Goal: Information Seeking & Learning: Find specific fact

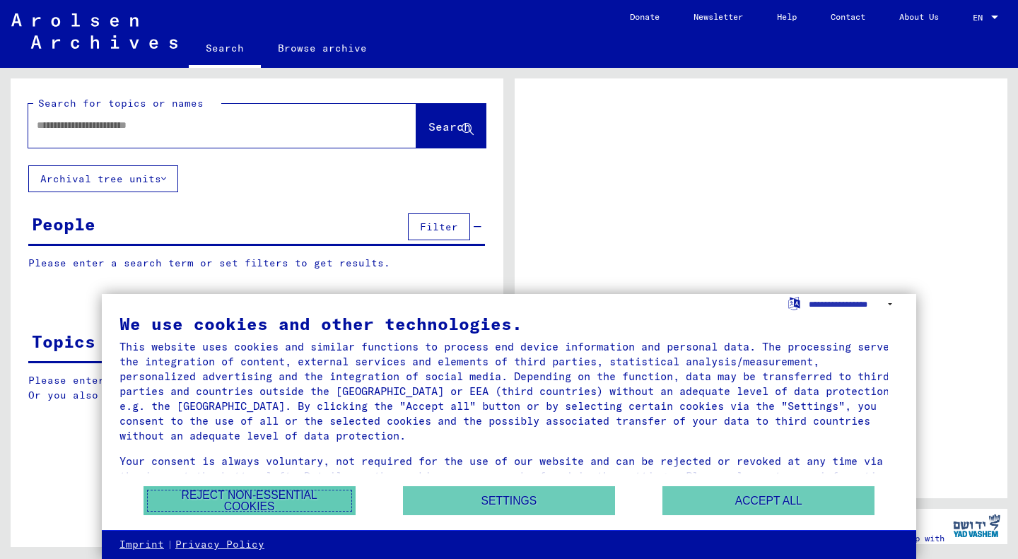
click at [240, 504] on button "Reject non-essential cookies" at bounding box center [249, 500] width 212 height 29
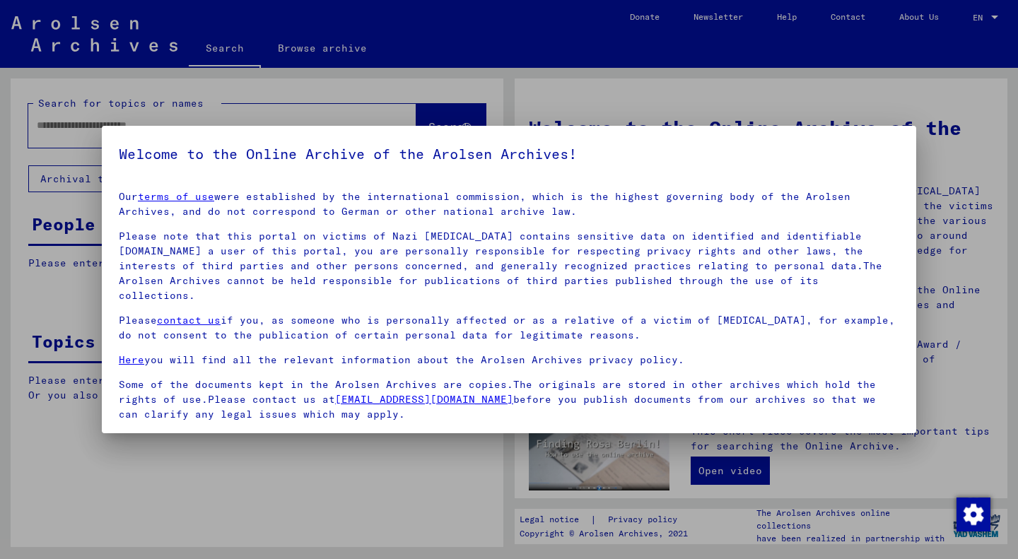
scroll to position [85, 0]
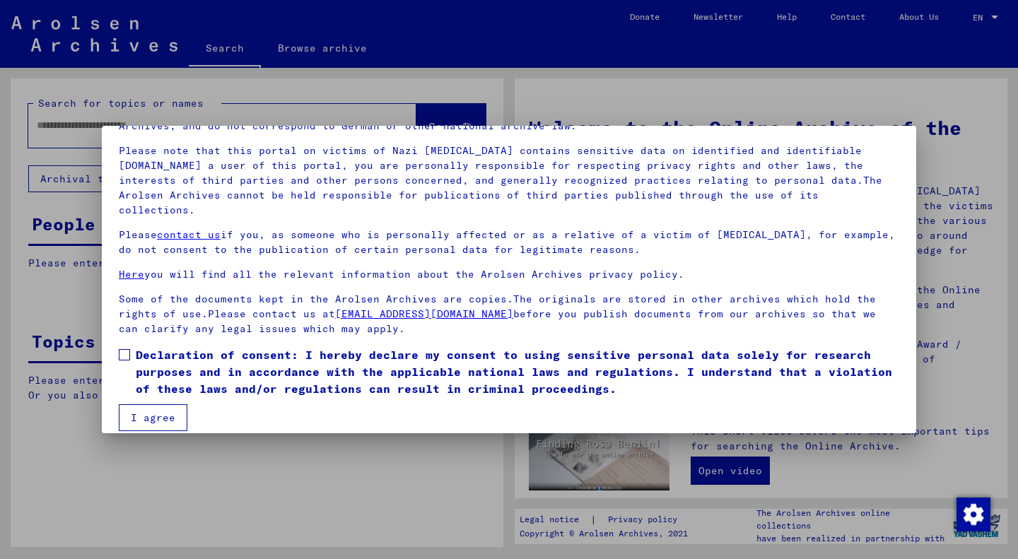
click at [126, 349] on span at bounding box center [124, 354] width 11 height 11
click at [148, 404] on button "I agree" at bounding box center [153, 417] width 69 height 27
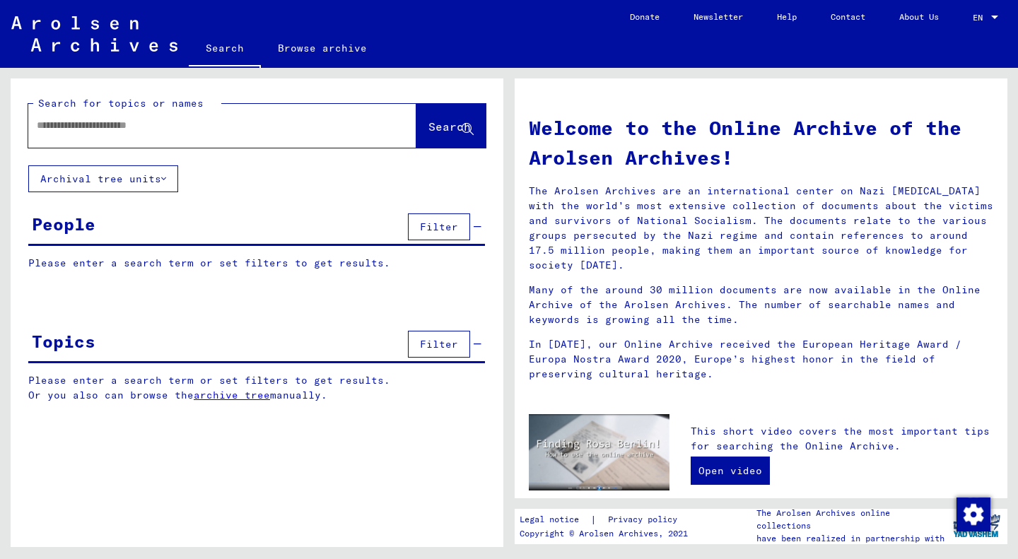
click at [129, 124] on input "text" at bounding box center [205, 125] width 337 height 15
paste input "**********"
click at [435, 122] on span "Search" at bounding box center [449, 126] width 42 height 14
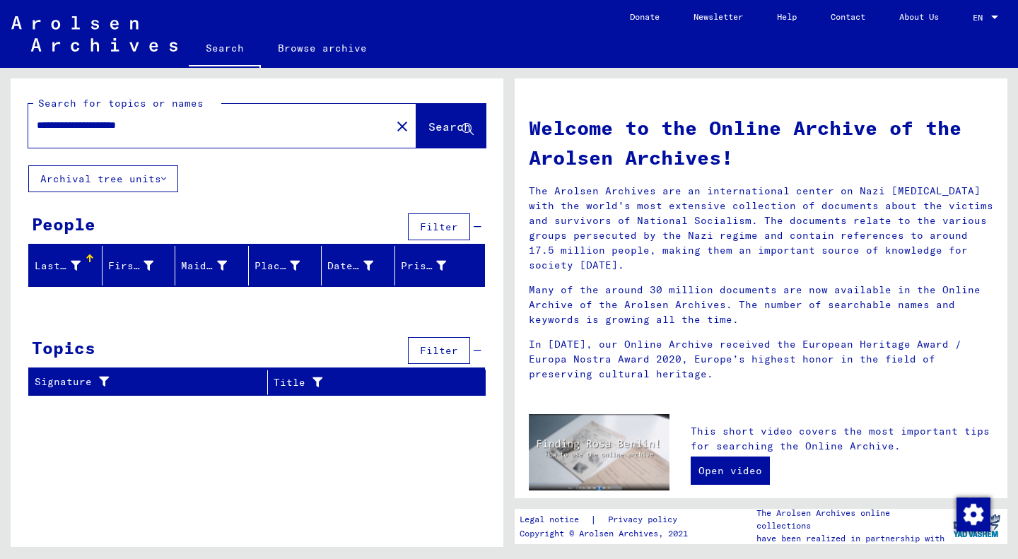
drag, startPoint x: 181, startPoint y: 127, endPoint x: 99, endPoint y: 122, distance: 82.1
click at [99, 122] on input "**********" at bounding box center [205, 125] width 337 height 15
paste input "text"
click at [437, 131] on span "Search" at bounding box center [449, 126] width 42 height 14
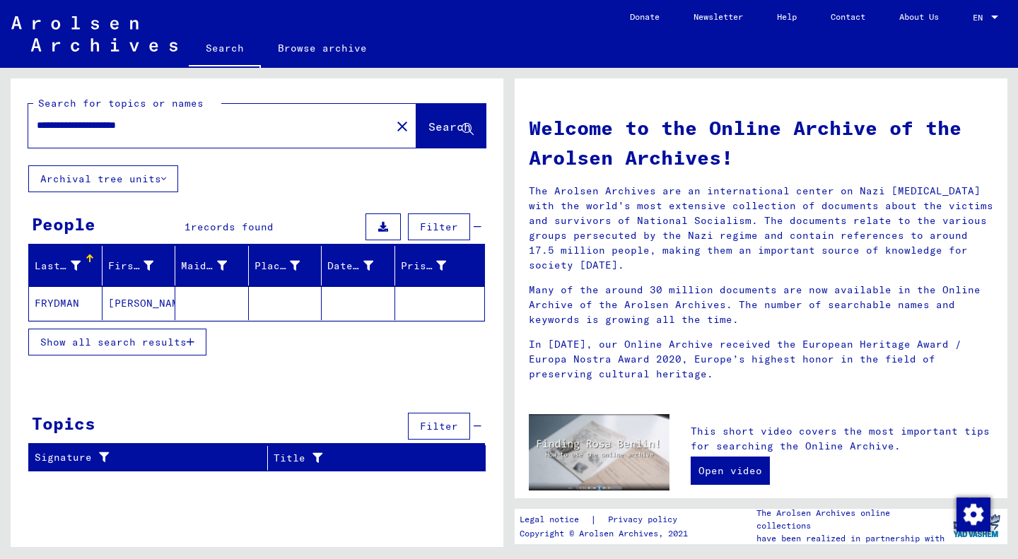
click at [67, 303] on mat-cell "FRYDMAN" at bounding box center [65, 303] width 73 height 34
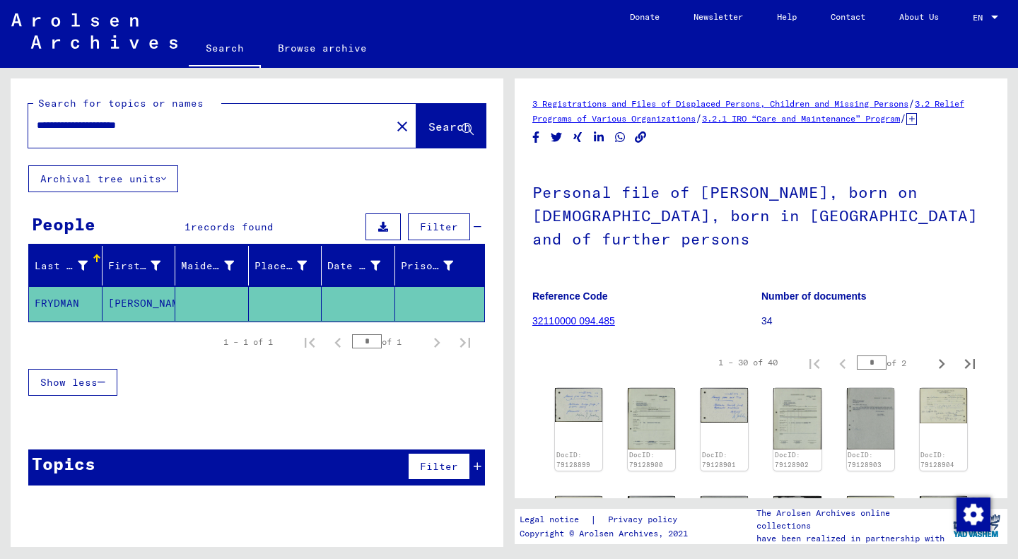
drag, startPoint x: 201, startPoint y: 129, endPoint x: 17, endPoint y: 122, distance: 184.6
click at [17, 122] on div "**********" at bounding box center [257, 121] width 493 height 87
type input "*"
paste input "**********"
drag, startPoint x: 84, startPoint y: 124, endPoint x: 97, endPoint y: 118, distance: 13.9
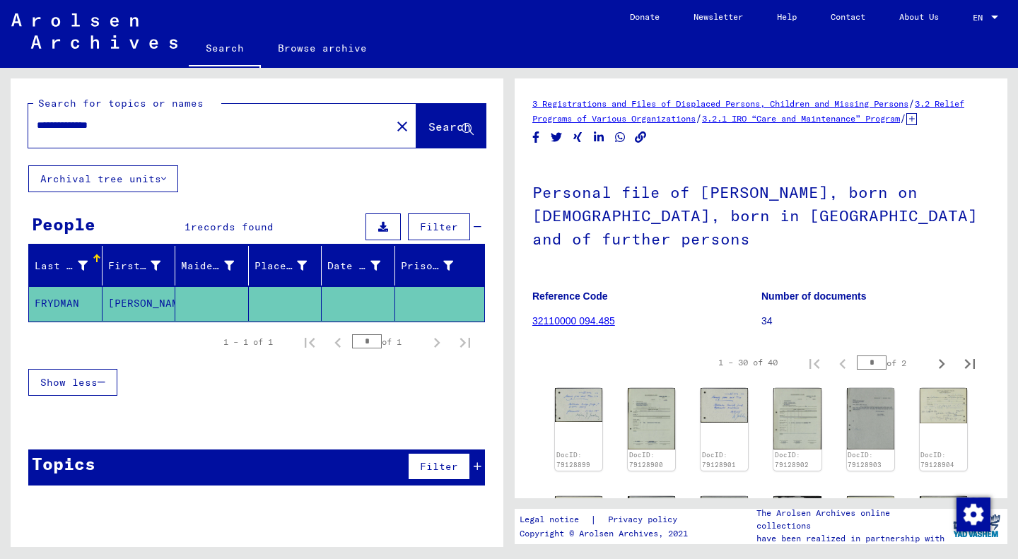
click at [84, 124] on input "**********" at bounding box center [210, 125] width 346 height 15
click at [446, 122] on span "Search" at bounding box center [449, 126] width 42 height 14
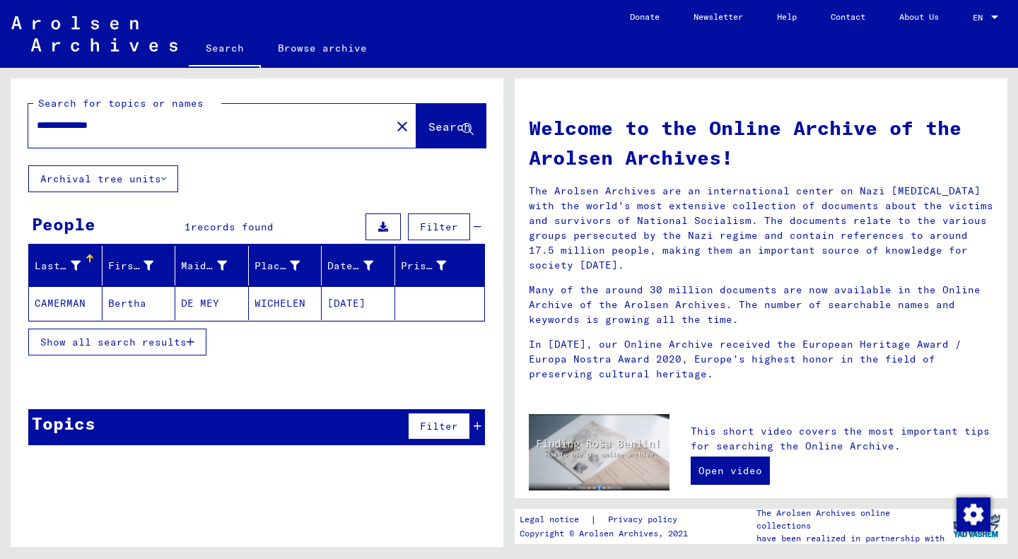
click at [60, 305] on mat-cell "CAMERMAN" at bounding box center [65, 303] width 73 height 34
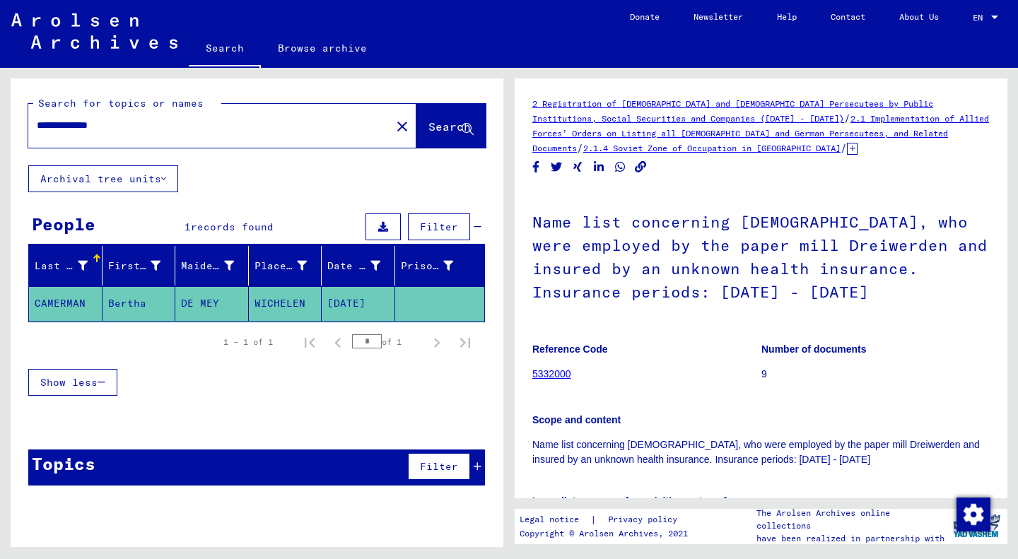
click at [76, 122] on input "**********" at bounding box center [210, 125] width 346 height 15
click at [109, 123] on input "********" at bounding box center [210, 125] width 346 height 15
click at [428, 122] on span "Search" at bounding box center [449, 126] width 42 height 14
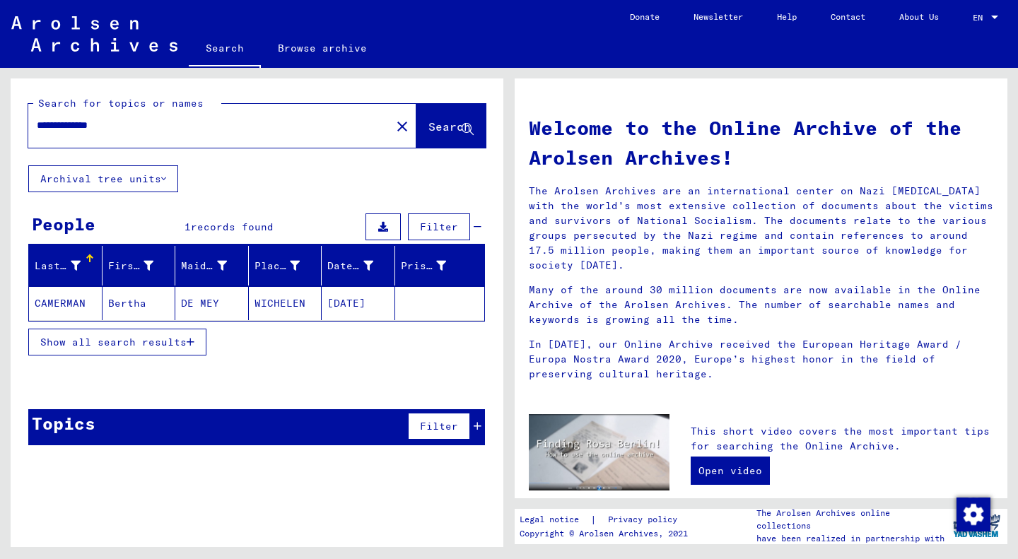
click at [85, 126] on input "**********" at bounding box center [205, 125] width 337 height 15
click at [424, 137] on button "Search" at bounding box center [450, 126] width 69 height 44
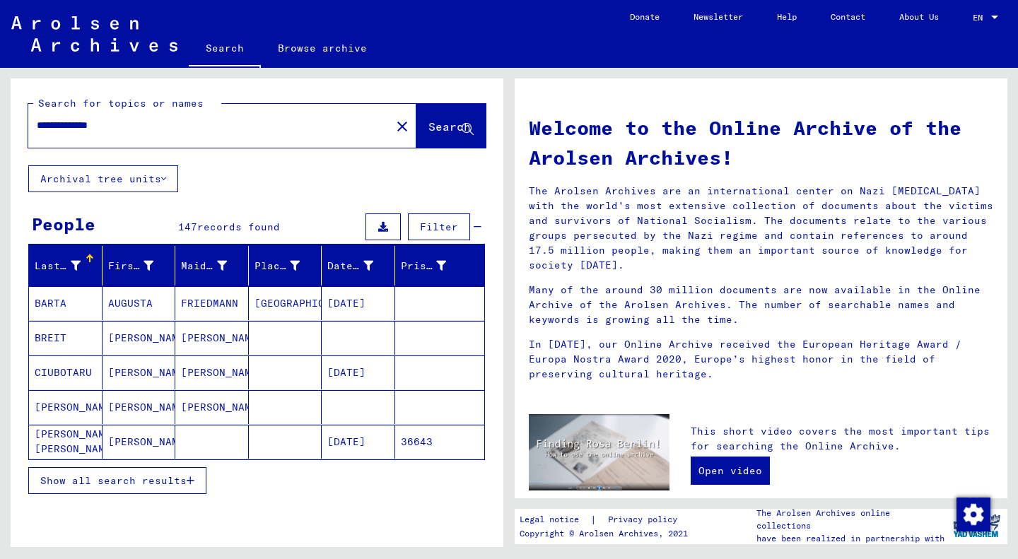
click at [61, 445] on mat-cell "[PERSON_NAME] [PERSON_NAME]" at bounding box center [65, 442] width 73 height 34
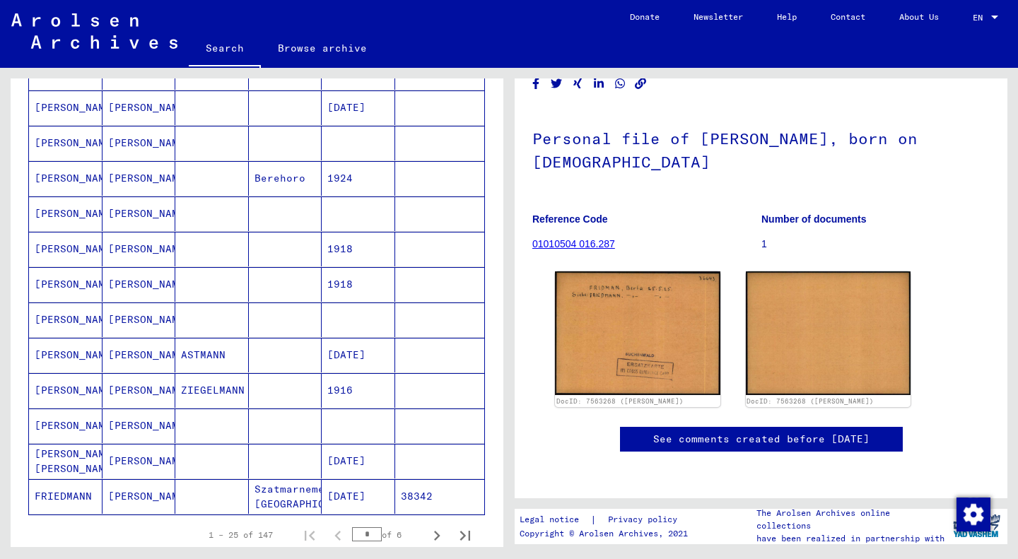
scroll to position [707, 0]
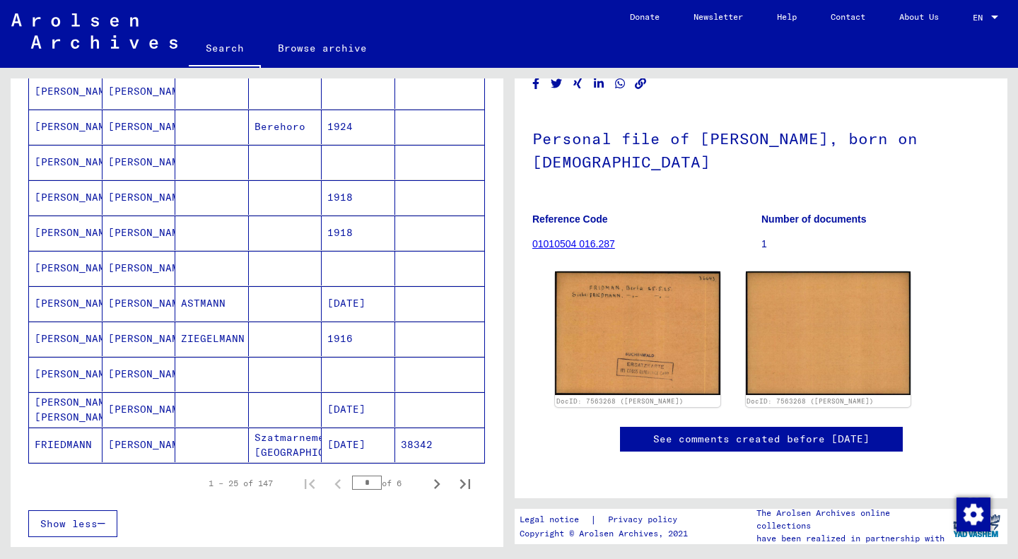
click at [359, 377] on mat-cell at bounding box center [358, 374] width 73 height 35
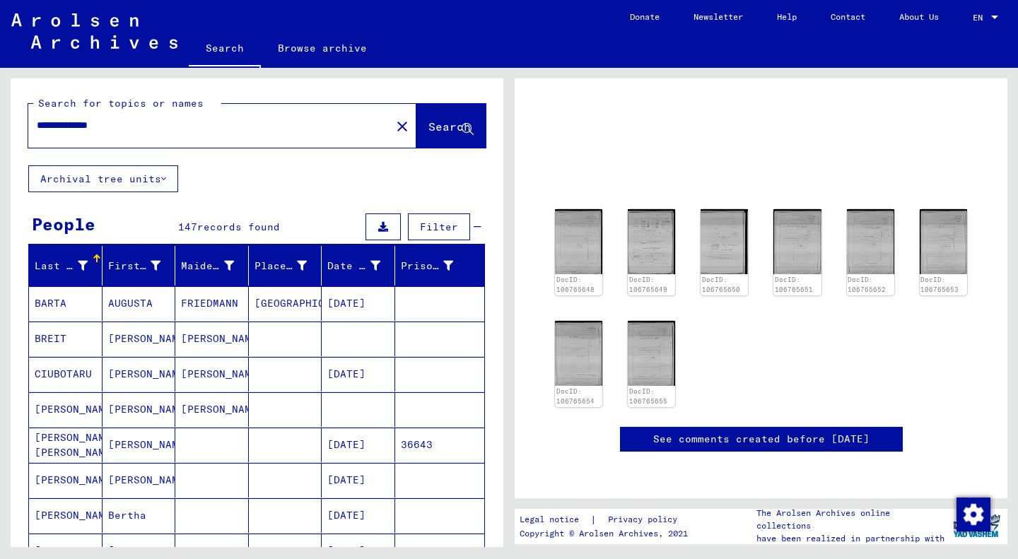
drag, startPoint x: 85, startPoint y: 126, endPoint x: 39, endPoint y: 130, distance: 46.1
click at [39, 130] on input "**********" at bounding box center [210, 125] width 346 height 15
click at [428, 124] on span "Search" at bounding box center [449, 126] width 42 height 14
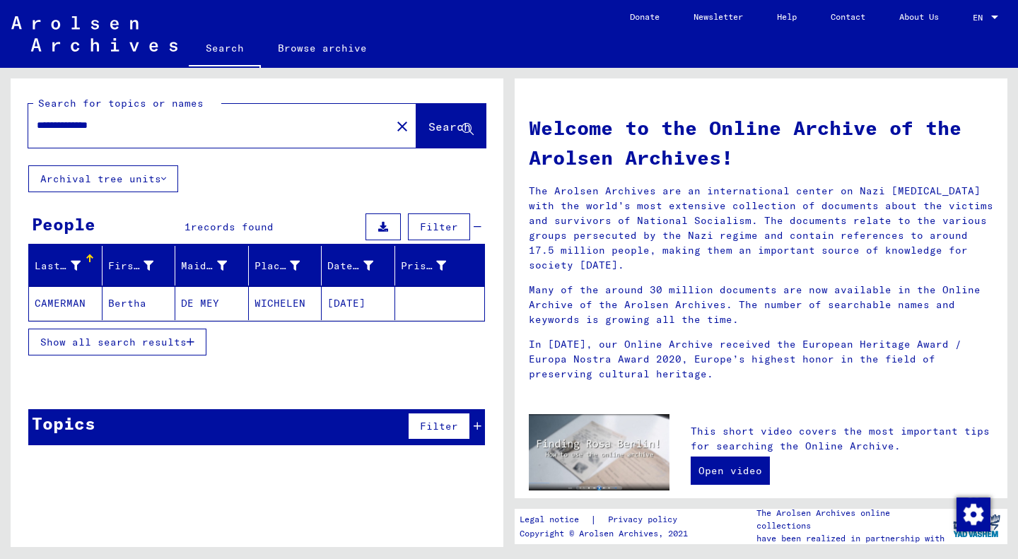
click at [161, 343] on span "Show all search results" at bounding box center [113, 342] width 146 height 13
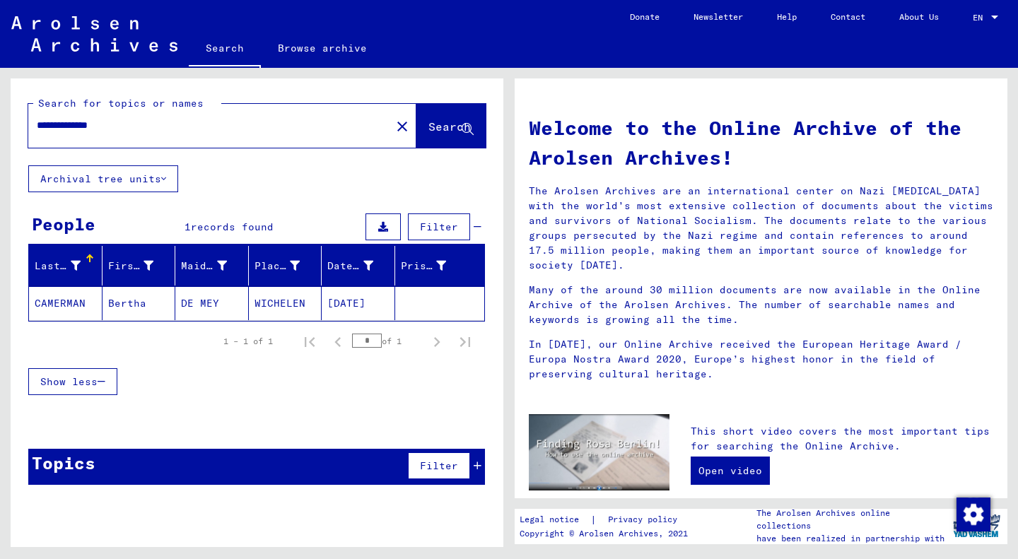
click at [87, 382] on span "Show less" at bounding box center [68, 381] width 57 height 13
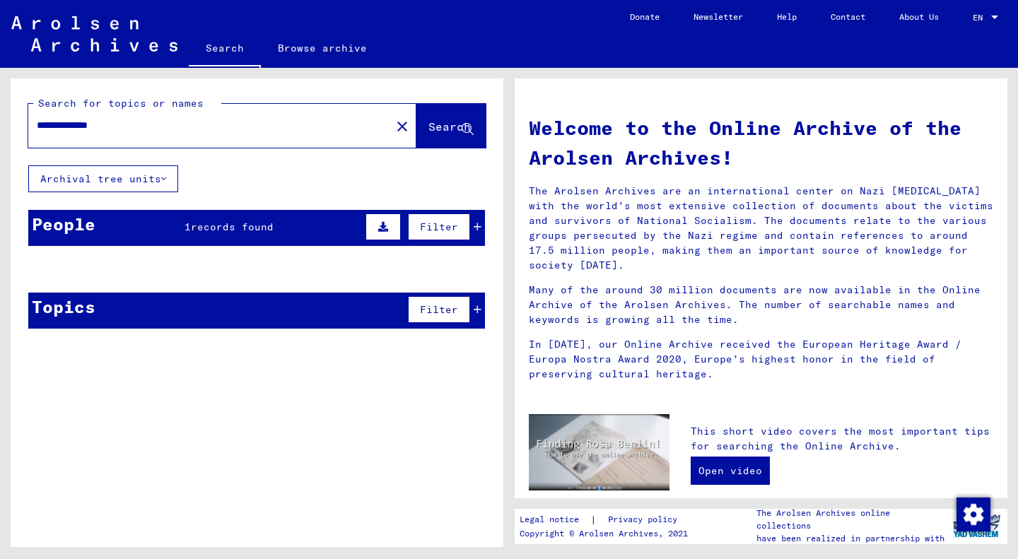
drag, startPoint x: 84, startPoint y: 124, endPoint x: 24, endPoint y: 126, distance: 60.1
click at [24, 126] on div "**********" at bounding box center [257, 121] width 493 height 87
type input "**********"
click at [428, 120] on span "Search" at bounding box center [449, 126] width 42 height 14
click at [246, 227] on span "records found" at bounding box center [238, 226] width 83 height 13
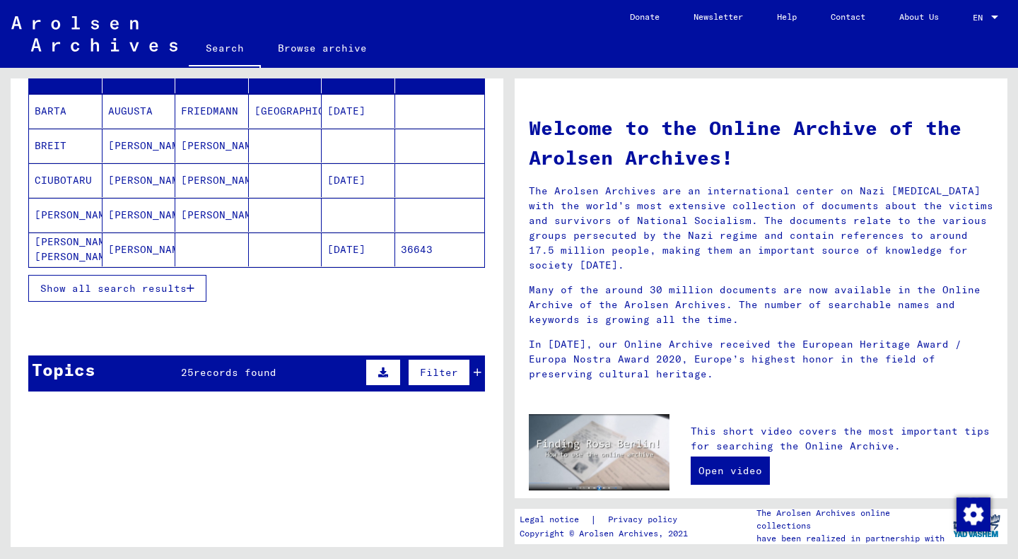
scroll to position [199, 0]
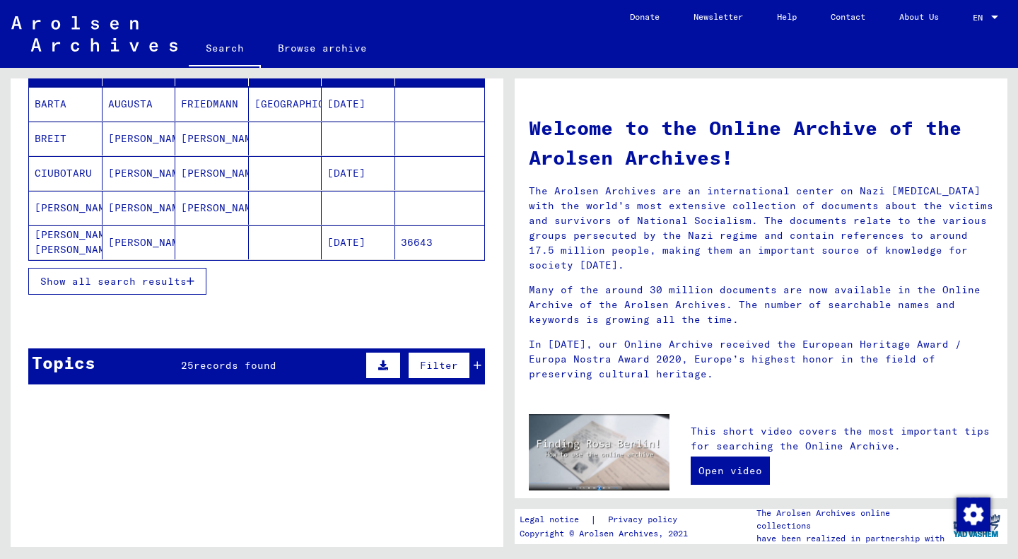
click at [188, 281] on icon "button" at bounding box center [191, 281] width 8 height 10
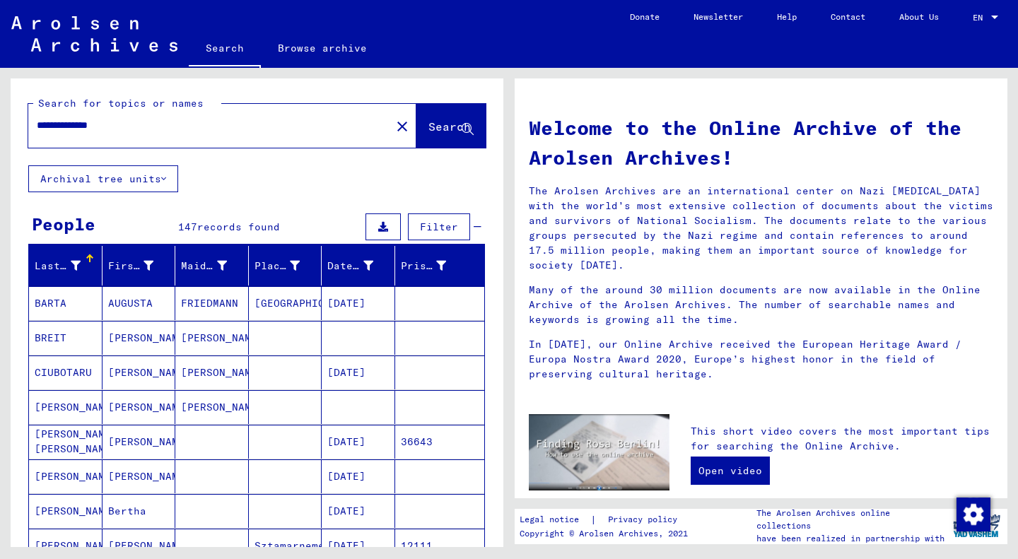
scroll to position [71, 0]
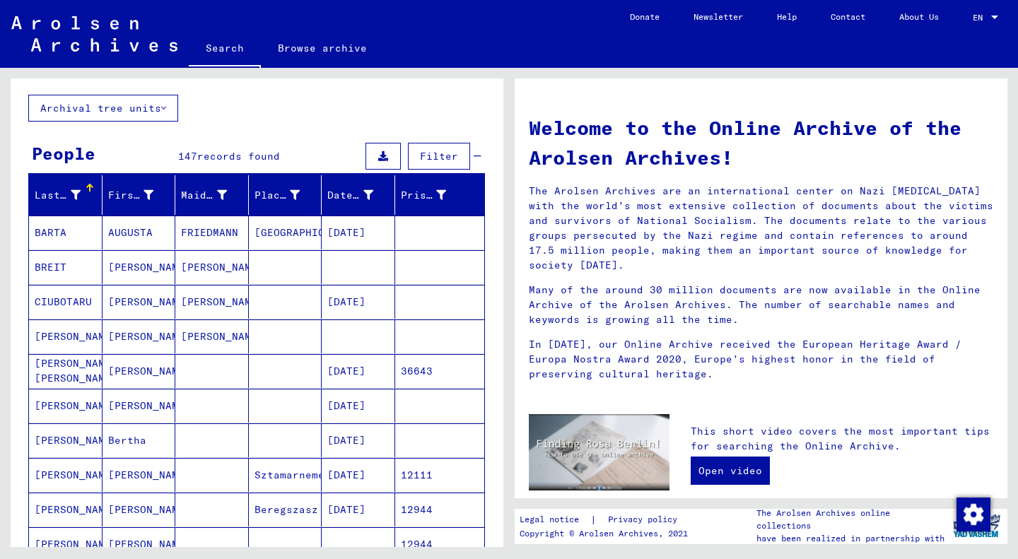
click at [432, 161] on span "Filter" at bounding box center [439, 156] width 38 height 13
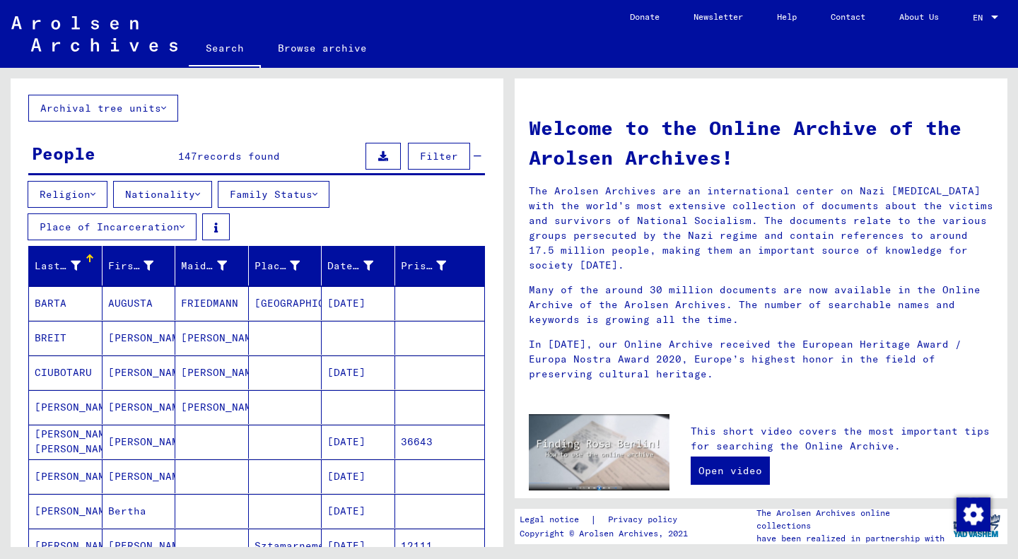
click at [415, 163] on button "Filter" at bounding box center [439, 156] width 62 height 27
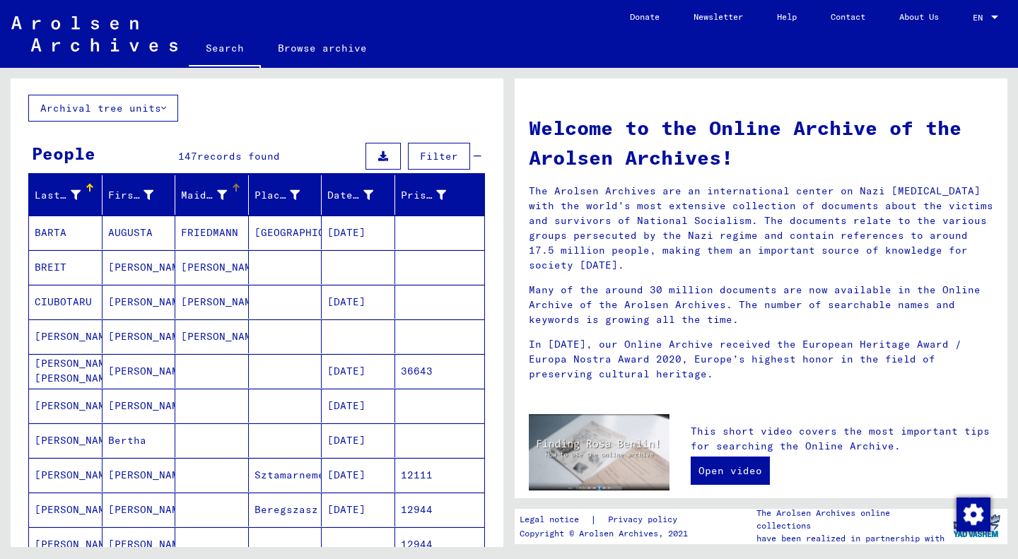
click at [204, 198] on div "Maiden Name" at bounding box center [204, 195] width 46 height 15
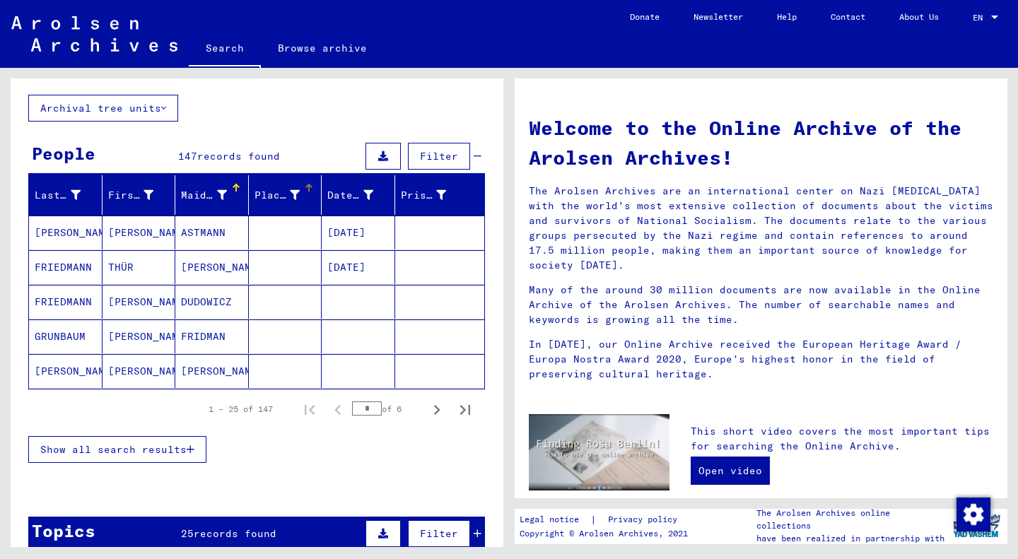
click at [290, 196] on icon at bounding box center [295, 195] width 10 height 10
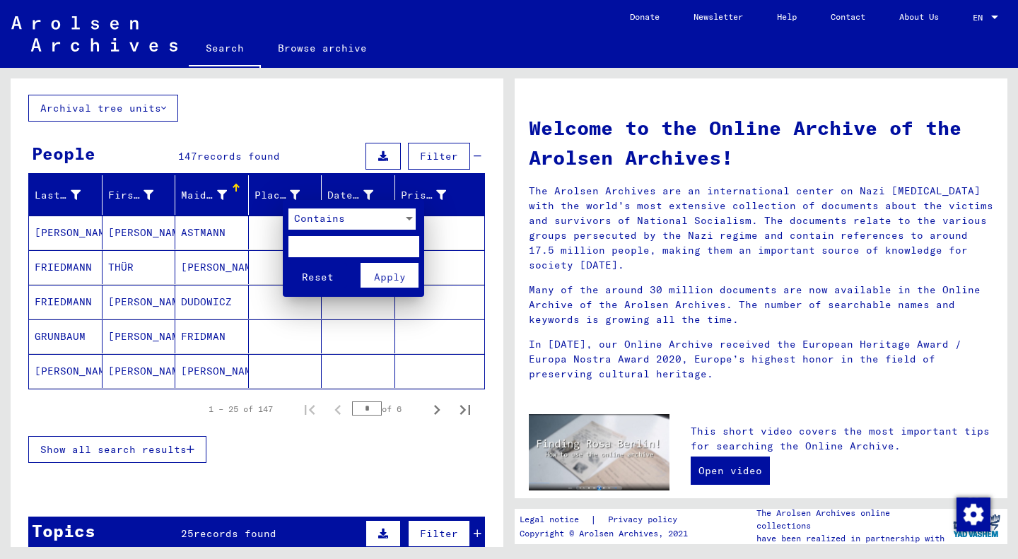
click at [271, 195] on div at bounding box center [509, 279] width 1018 height 559
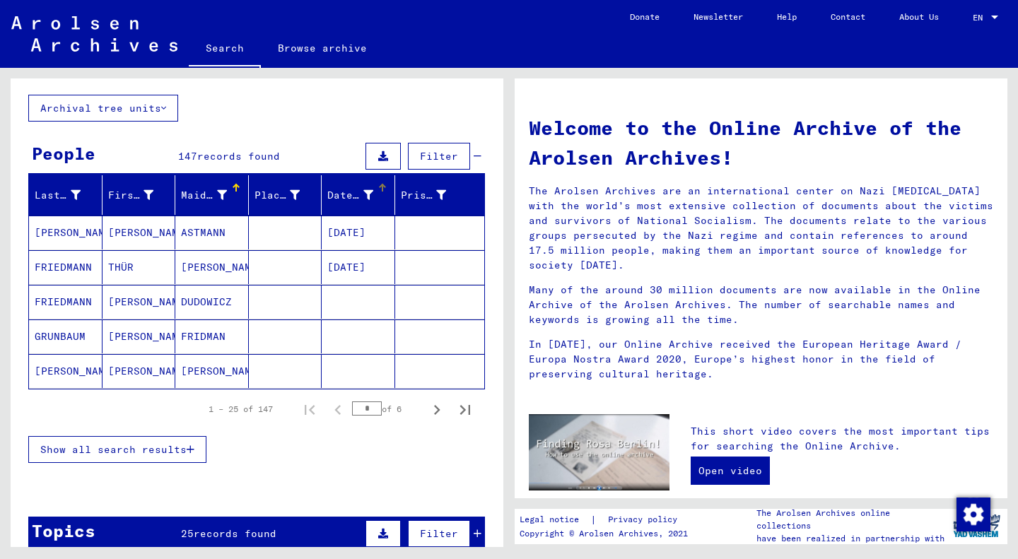
click at [341, 198] on div "Date of Birth" at bounding box center [350, 195] width 46 height 15
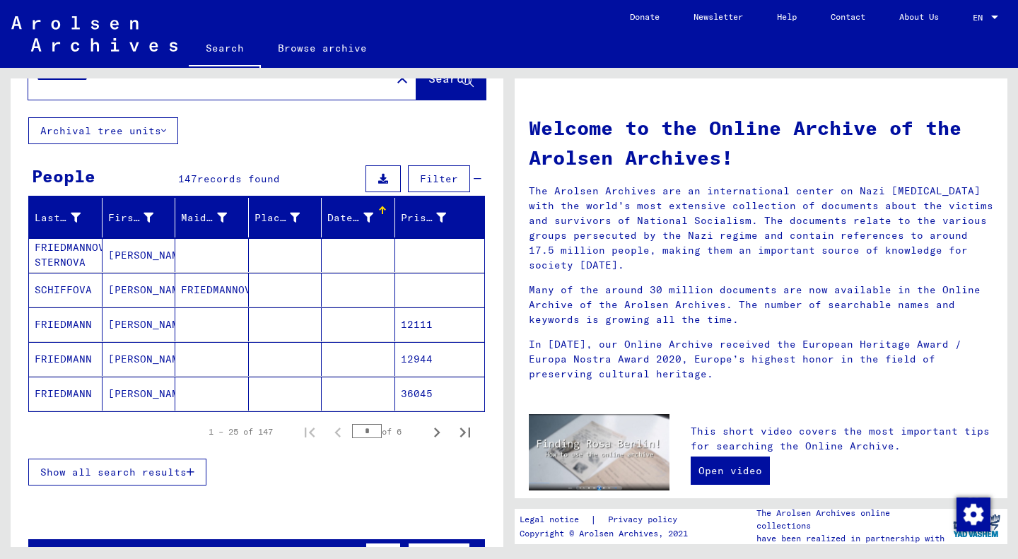
scroll to position [0, 0]
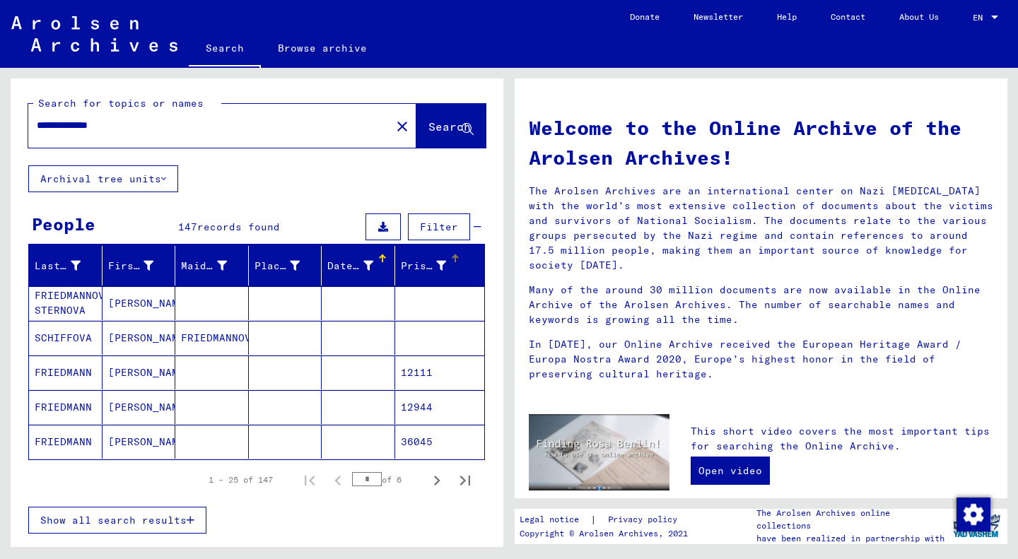
click at [436, 263] on icon at bounding box center [441, 266] width 10 height 10
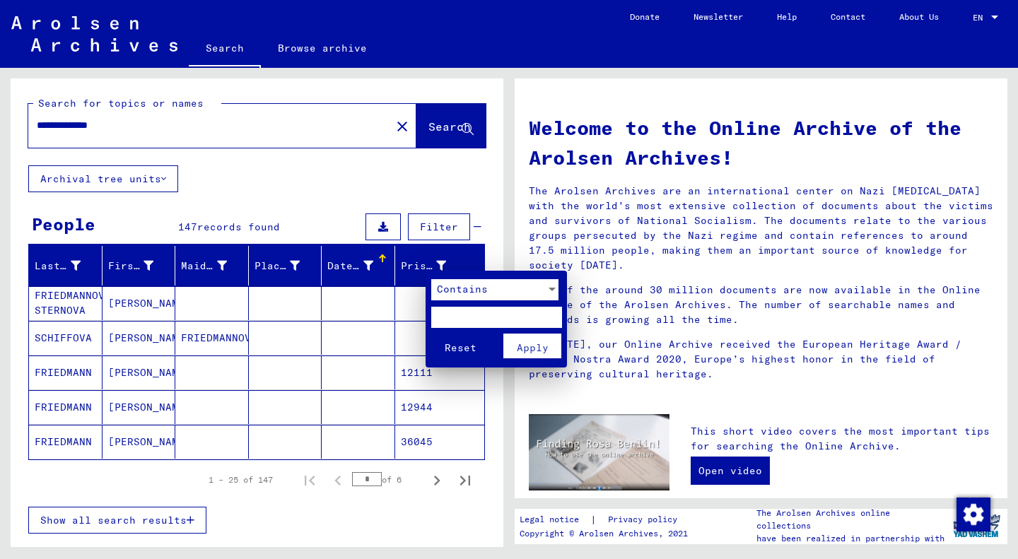
click at [410, 267] on div at bounding box center [509, 279] width 1018 height 559
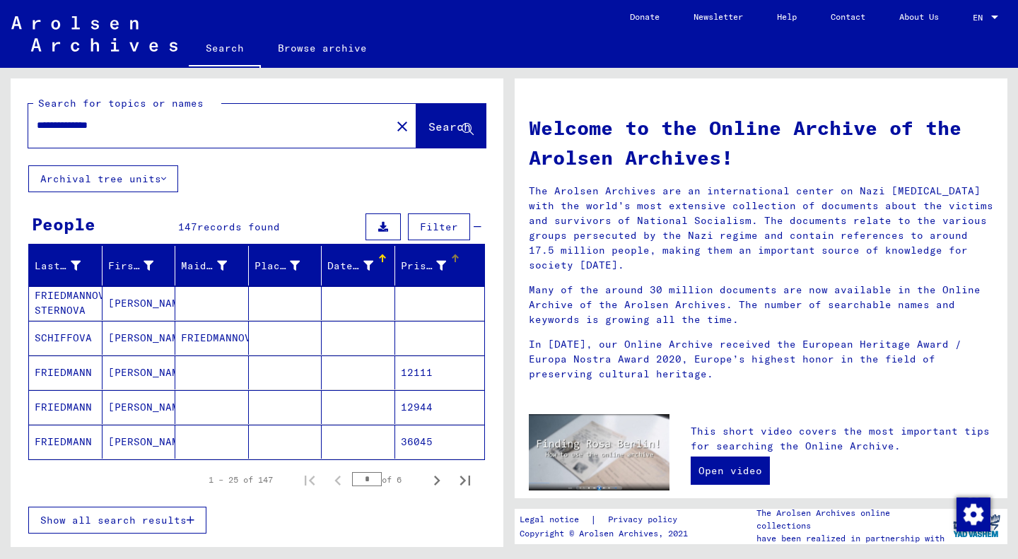
click at [407, 267] on div "Prisoner #" at bounding box center [424, 266] width 46 height 15
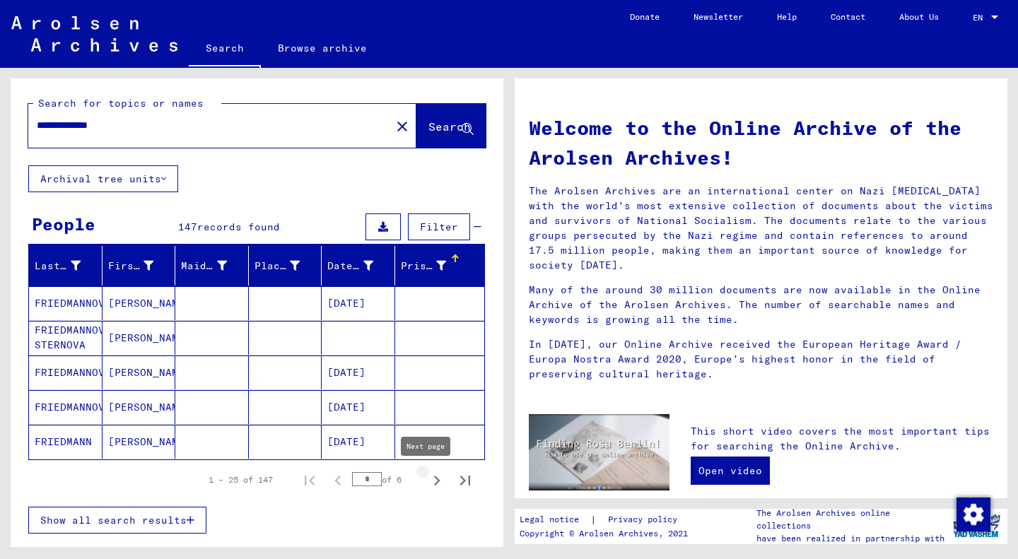
click at [427, 478] on icon "Next page" at bounding box center [437, 481] width 20 height 20
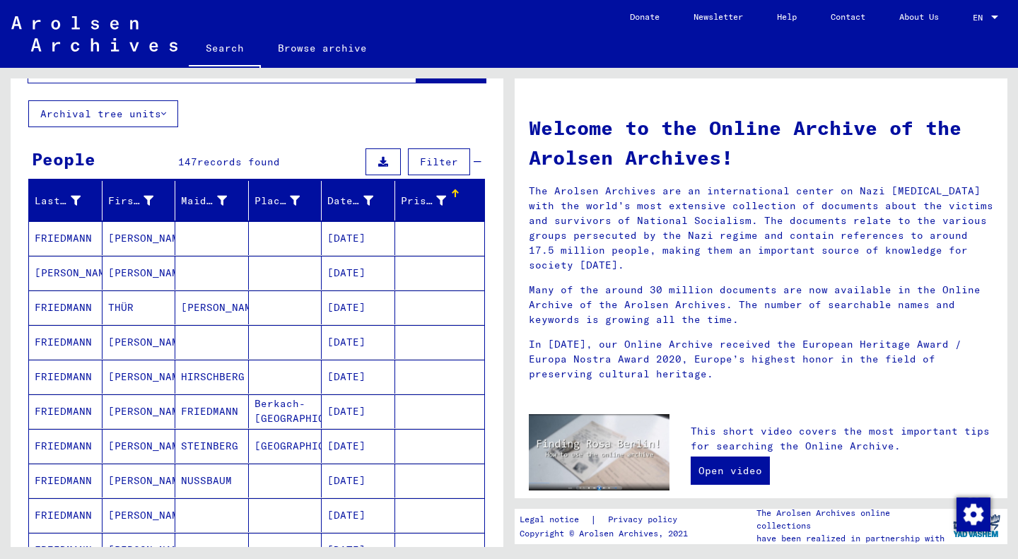
scroll to position [141, 0]
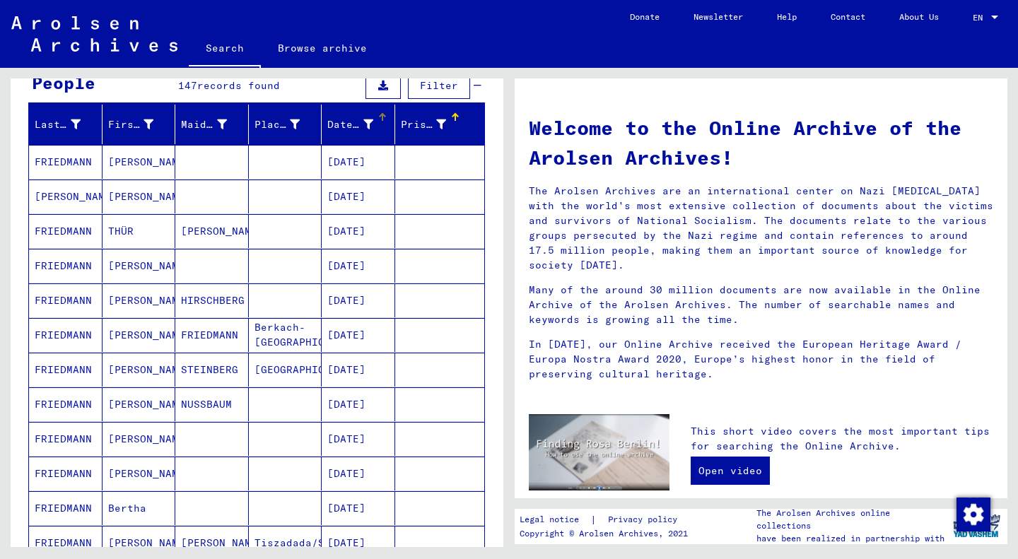
click at [340, 125] on div "Date of Birth" at bounding box center [350, 124] width 46 height 15
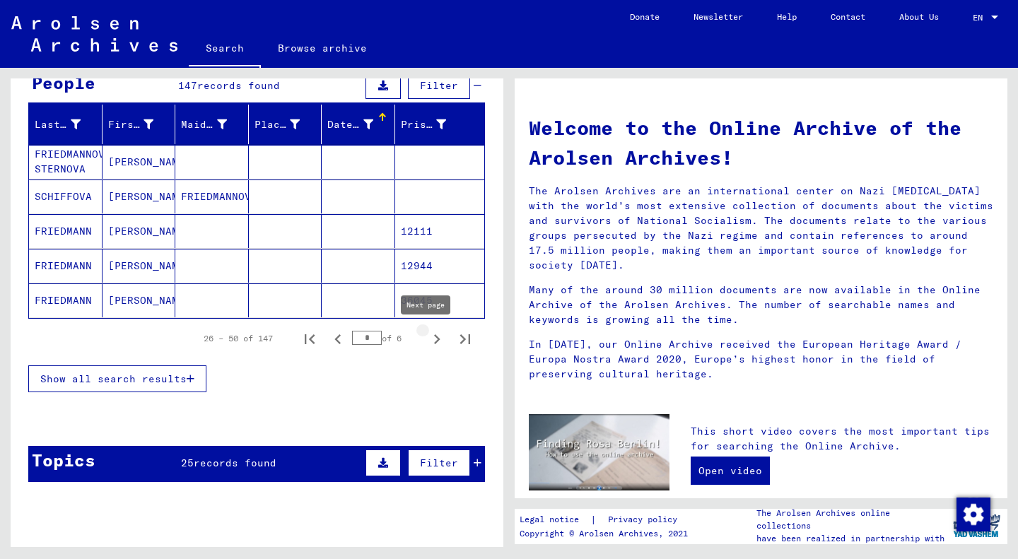
click at [427, 336] on icon "Next page" at bounding box center [437, 339] width 20 height 20
type input "*"
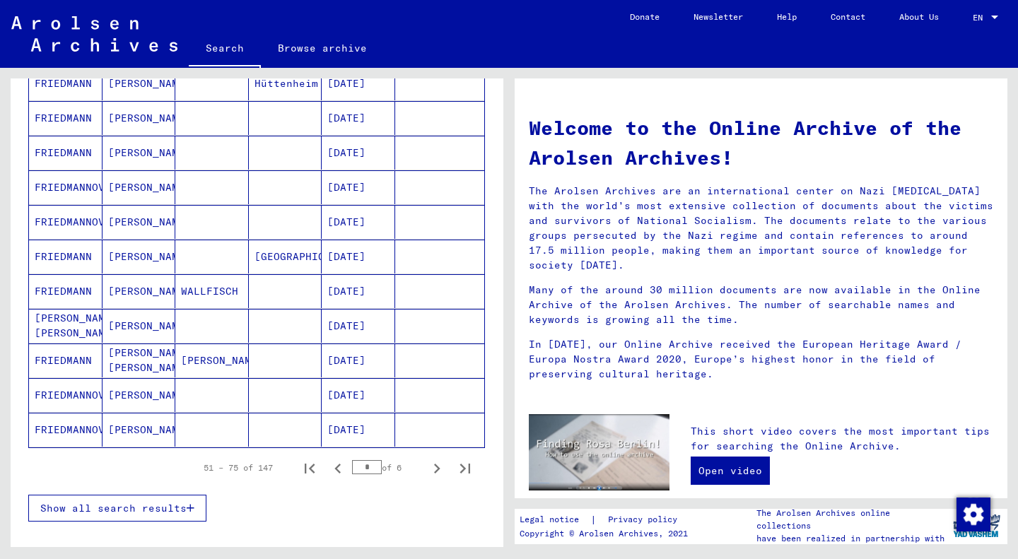
scroll to position [707, 0]
